Goal: Navigation & Orientation: Find specific page/section

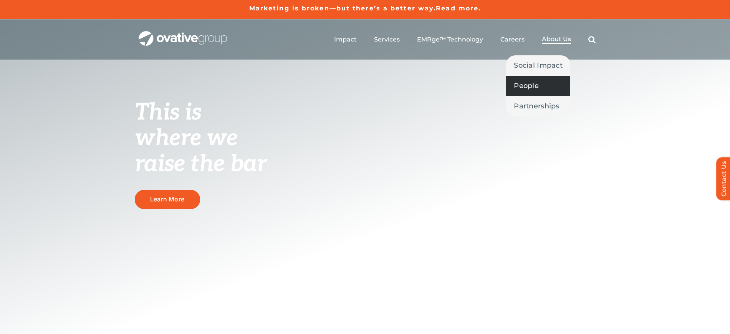
click at [529, 80] on span "People" at bounding box center [526, 85] width 25 height 11
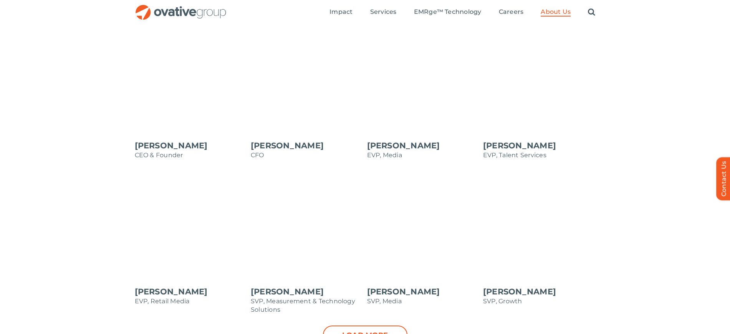
scroll to position [672, 0]
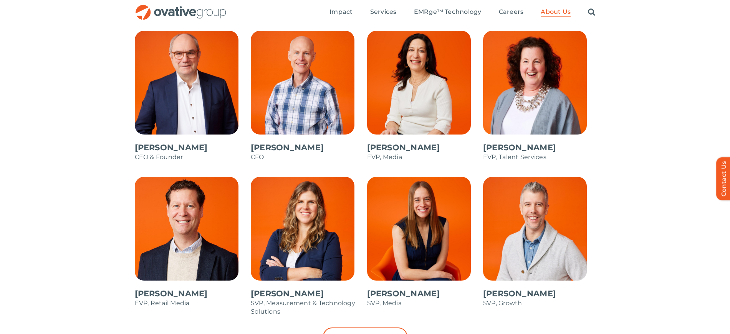
click at [199, 74] on span at bounding box center [191, 100] width 112 height 138
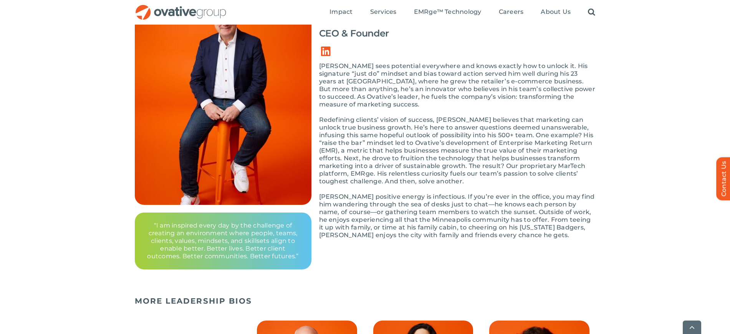
scroll to position [96, 0]
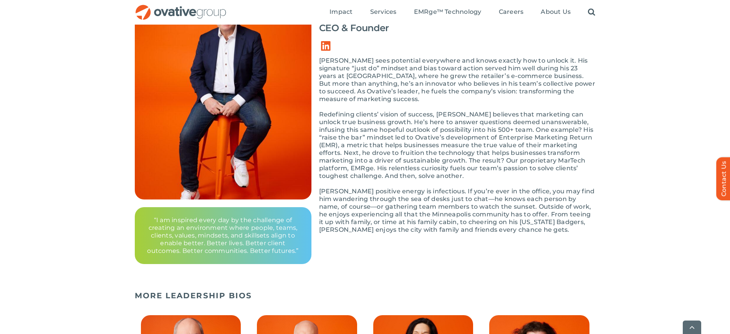
click at [329, 196] on p "Dale’s positive energy is infectious. If you’re ever in the office, you may fin…" at bounding box center [457, 210] width 276 height 46
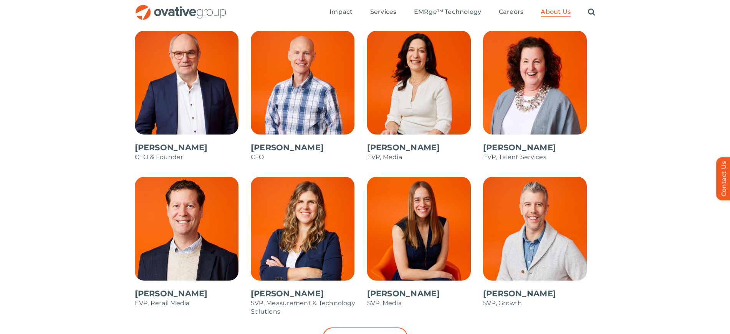
click at [429, 224] on span at bounding box center [423, 246] width 112 height 138
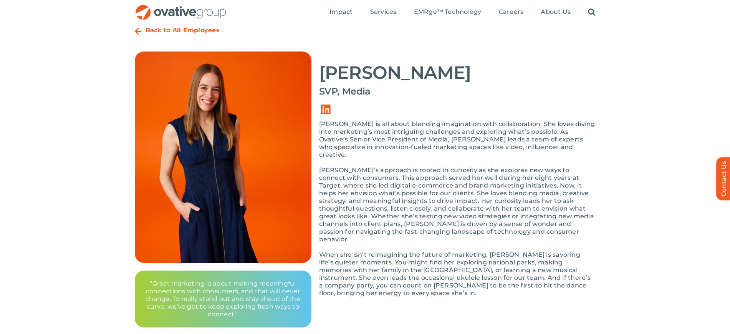
scroll to position [48, 0]
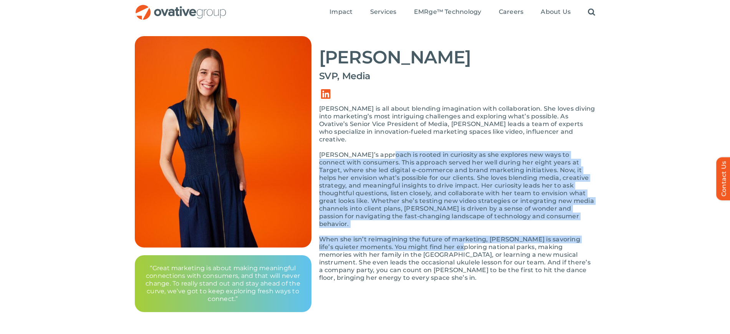
drag, startPoint x: 407, startPoint y: 165, endPoint x: 448, endPoint y: 241, distance: 86.7
click at [448, 241] on div "[PERSON_NAME] is all about blending imagination with collaboration. She loves d…" at bounding box center [457, 197] width 276 height 184
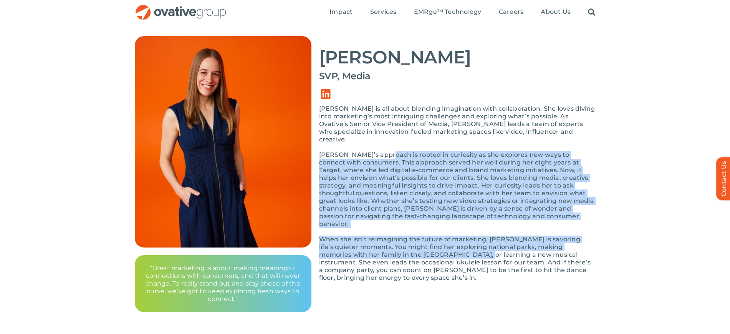
click at [448, 241] on p "When she isn’t reimagining the future of marketing, Dianne is savoring life’s q…" at bounding box center [457, 258] width 276 height 46
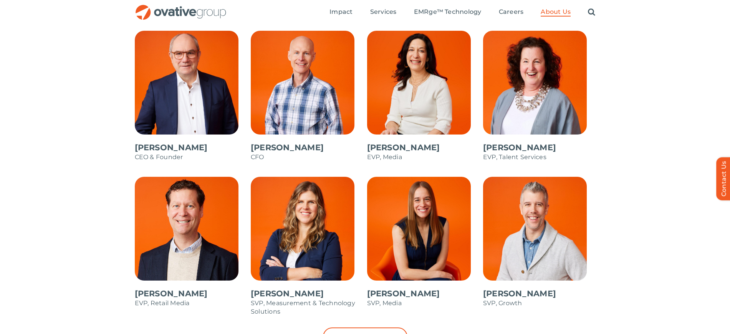
click at [405, 233] on span at bounding box center [423, 246] width 112 height 138
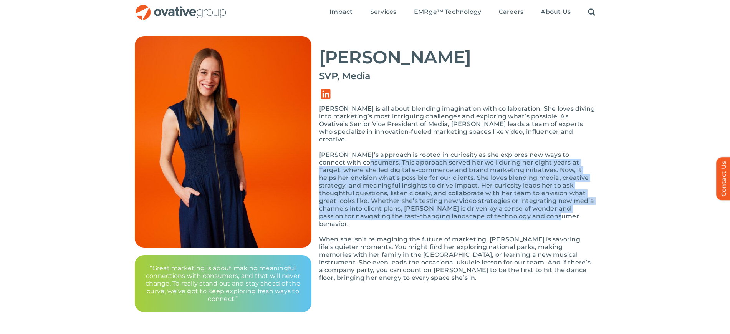
drag, startPoint x: 356, startPoint y: 157, endPoint x: 523, endPoint y: 211, distance: 175.7
click at [523, 211] on p "[PERSON_NAME]’s approach is rooted in curiosity as she explores new ways to con…" at bounding box center [457, 189] width 276 height 77
